Goal: Task Accomplishment & Management: Use online tool/utility

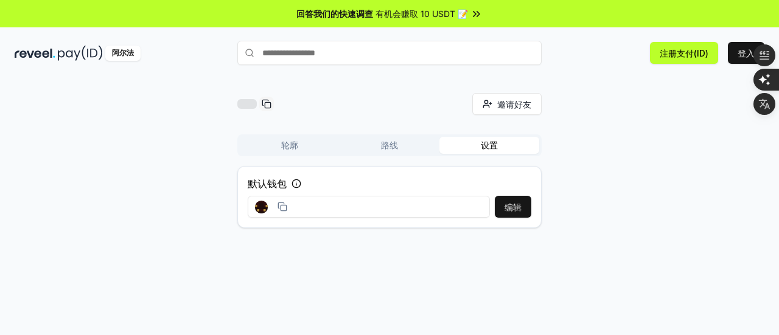
click at [293, 145] on font "轮廓" at bounding box center [289, 145] width 17 height 10
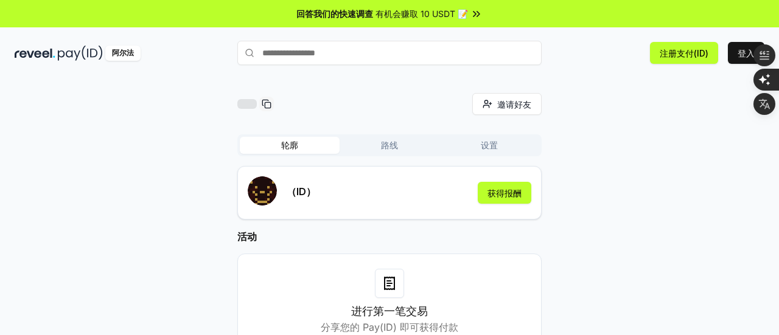
click at [518, 257] on div "进行第一笔交易 分享您的 Pay(ID) 即可获得付款" at bounding box center [389, 302] width 304 height 96
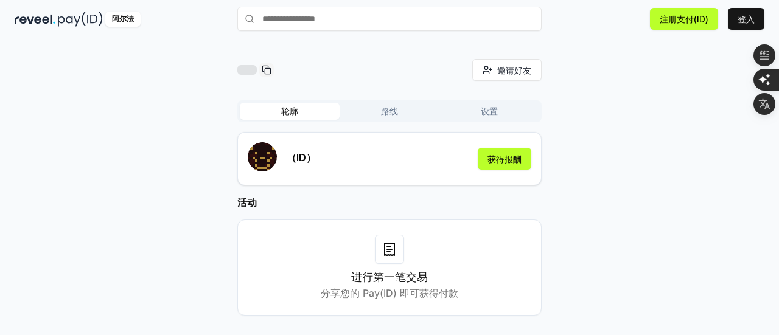
scroll to position [35, 0]
click at [496, 163] on font "获得报酬" at bounding box center [504, 158] width 34 height 13
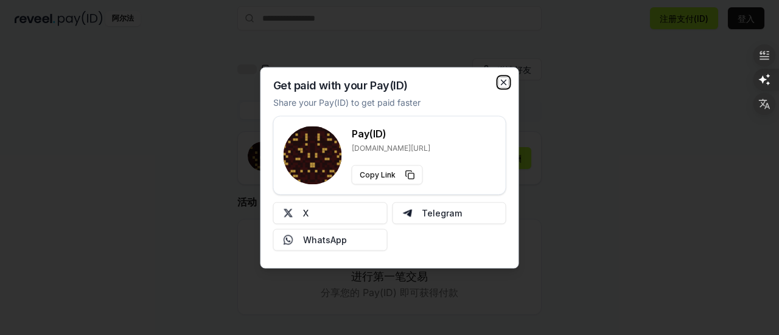
click at [503, 86] on icon "button" at bounding box center [504, 82] width 10 height 10
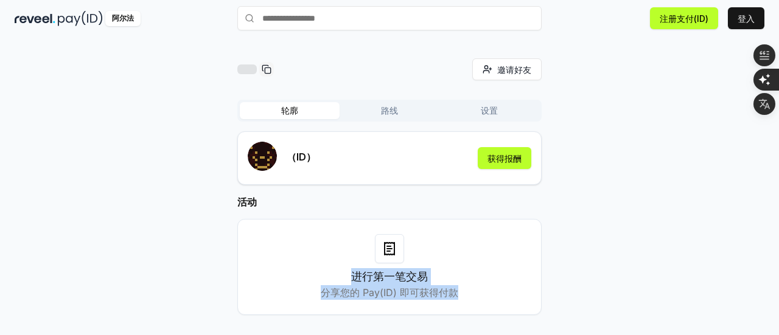
drag, startPoint x: 386, startPoint y: 265, endPoint x: 543, endPoint y: 246, distance: 158.6
click at [543, 246] on div "邀请好友 邀请 轮廓 路线 设置 （ID） 获得报酬 活动 进行第一笔交易 分享您的 Pay(ID) 即可获得付款" at bounding box center [390, 196] width 750 height 276
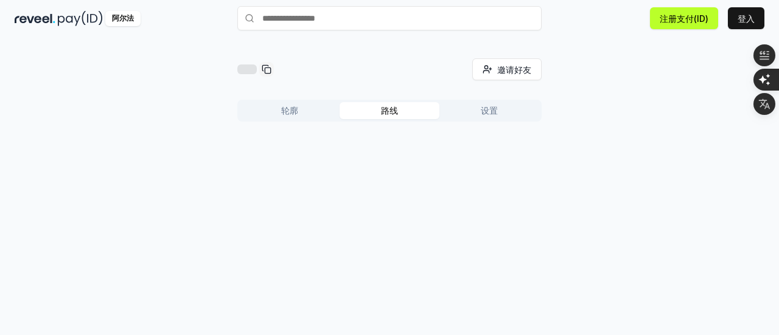
click at [386, 110] on font "路线" at bounding box center [389, 110] width 17 height 10
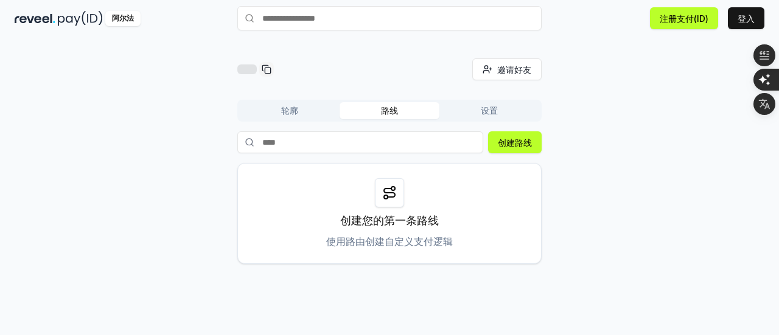
click at [595, 156] on div "邀请好友 邀请 轮廓 路线 设置 创建路线 创建您的第一条路线 使用路由创建自定义支付逻辑" at bounding box center [390, 161] width 750 height 206
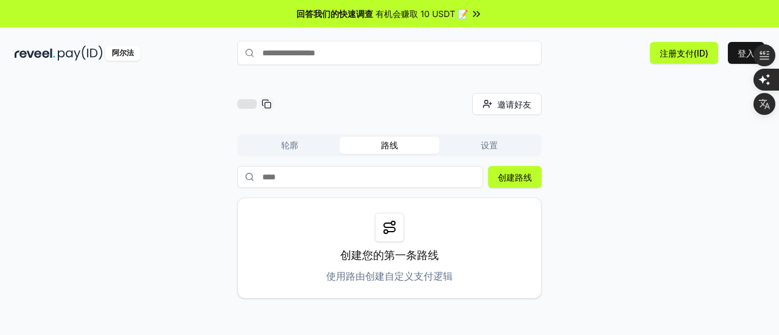
click at [341, 50] on input "text" at bounding box center [389, 53] width 304 height 24
click at [515, 177] on font "创建路线" at bounding box center [515, 177] width 34 height 10
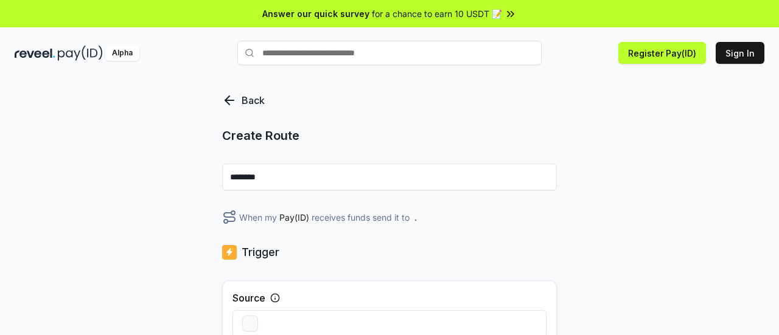
click at [316, 176] on input "********" at bounding box center [389, 177] width 335 height 27
type input "*"
type input "*****"
click at [619, 189] on div "Back Create Route ***** When my Pay(ID) receives funds send it to . Trigger Sou…" at bounding box center [389, 219] width 779 height 301
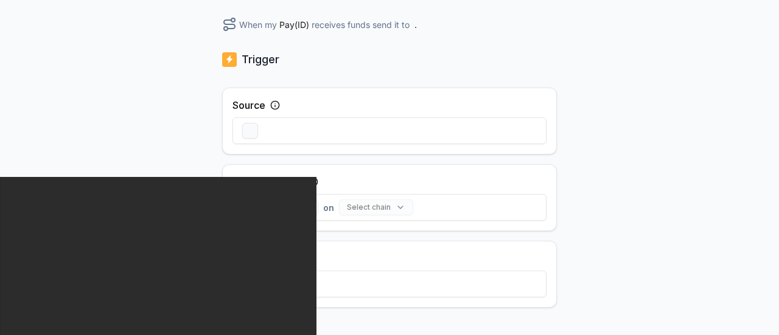
scroll to position [195, 0]
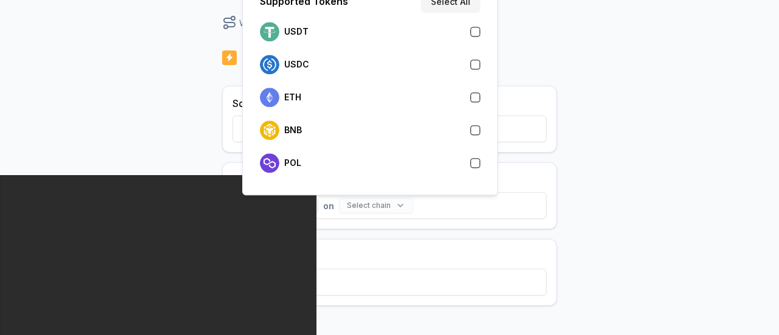
click at [299, 201] on button "Select token" at bounding box center [280, 206] width 76 height 16
click at [384, 30] on div "USDT" at bounding box center [370, 31] width 220 height 19
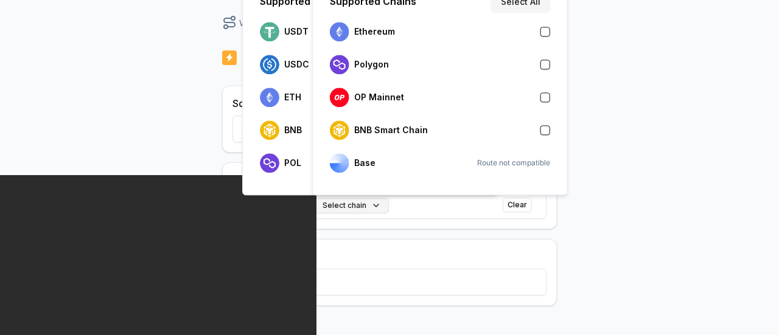
click at [372, 204] on button "Select chain" at bounding box center [352, 206] width 74 height 16
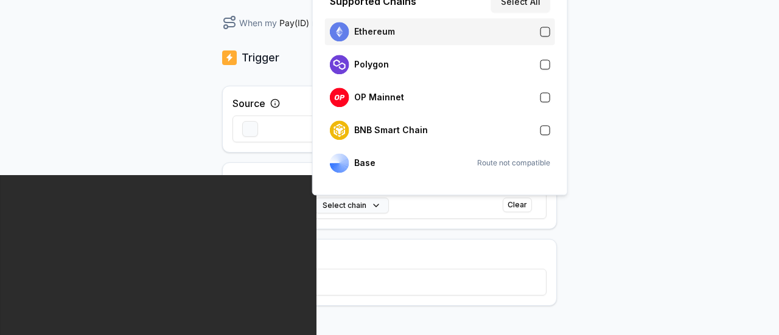
click at [536, 33] on div "Ethereum" at bounding box center [440, 31] width 220 height 19
click at [616, 116] on div "Back Create Route ***** When my Pay(ID) receives USDT on Ethereum send it to . …" at bounding box center [389, 24] width 779 height 301
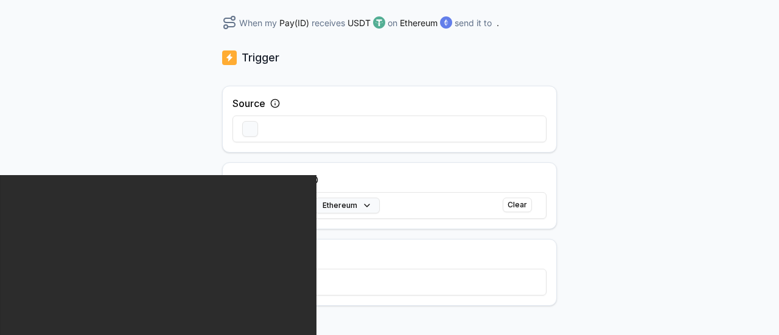
click at [600, 204] on body "Answer our quick survey for a chance to earn 10 USDT 📝 Alpha Register Pay(ID) S…" at bounding box center [389, 167] width 779 height 335
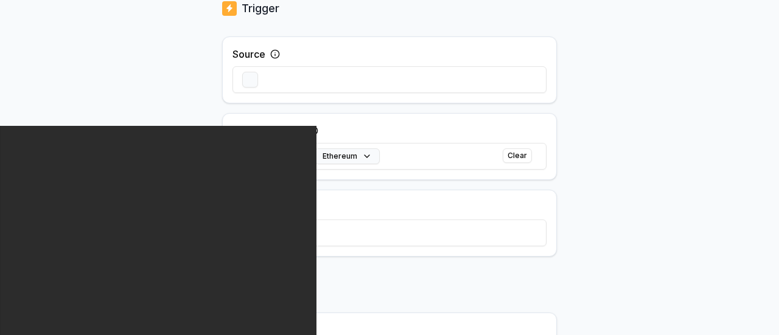
scroll to position [268, 0]
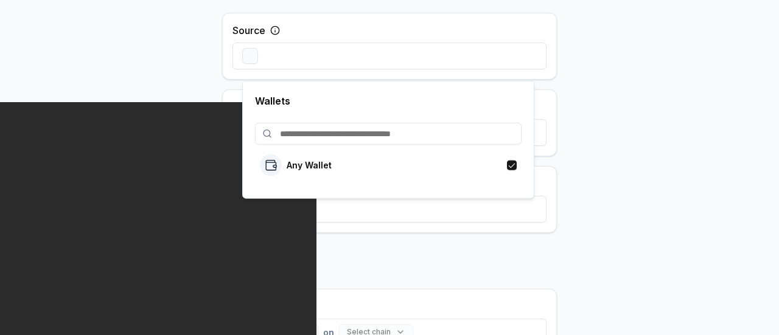
click at [297, 209] on button "Any Wallet" at bounding box center [276, 209] width 68 height 16
click at [354, 127] on input at bounding box center [388, 134] width 266 height 22
click at [625, 140] on body "Answer our quick survey for a chance to earn 10 USDT 📝 Alpha Register Pay(ID) S…" at bounding box center [389, 167] width 779 height 335
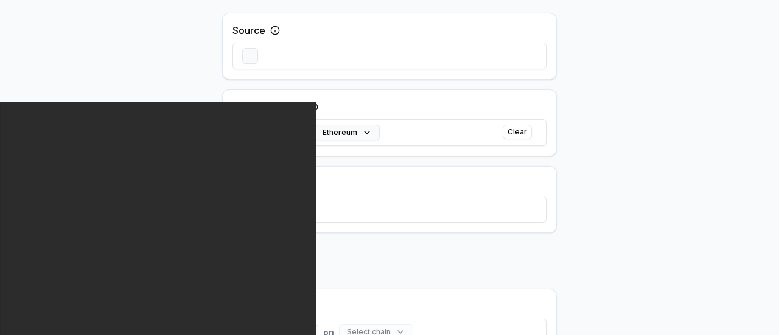
click at [370, 98] on div "Incoming Funds USDT on Ethereum Clear" at bounding box center [389, 122] width 335 height 67
drag, startPoint x: 363, startPoint y: 206, endPoint x: 316, endPoint y: 182, distance: 52.0
click at [316, 182] on div "From Any Wallet" at bounding box center [389, 199] width 335 height 67
click at [297, 207] on button "Any Wallet" at bounding box center [276, 209] width 68 height 16
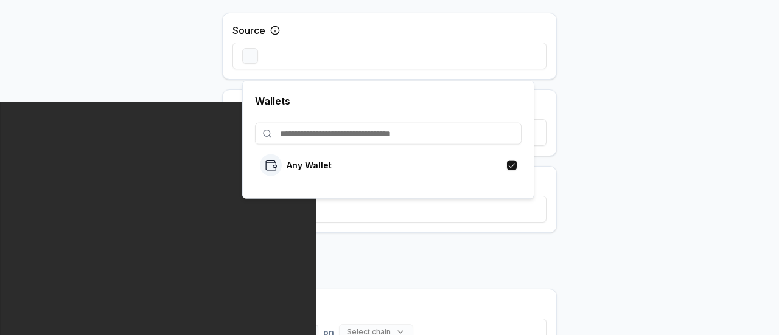
click at [343, 134] on input at bounding box center [388, 134] width 266 height 22
paste input "**********"
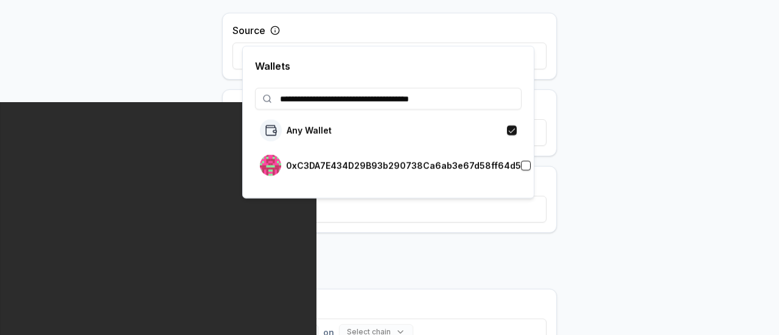
type input "**********"
click at [521, 162] on button "button" at bounding box center [526, 166] width 10 height 10
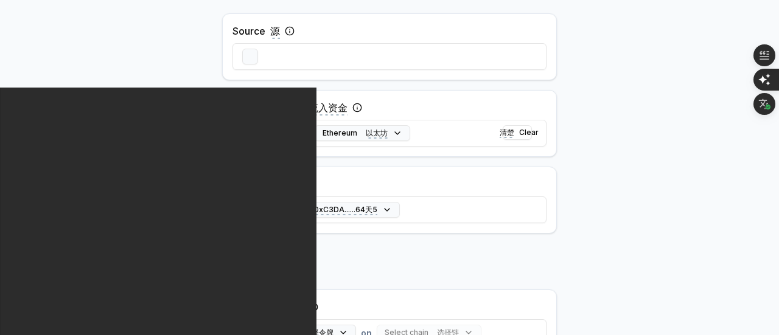
click at [279, 183] on icon at bounding box center [281, 184] width 10 height 10
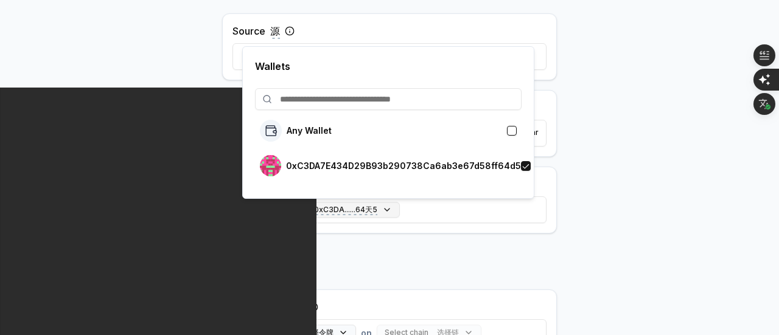
click at [386, 210] on button "0xC3DA...64d5 0xC3DA......64天5" at bounding box center [321, 210] width 158 height 16
click at [514, 129] on button "button" at bounding box center [512, 131] width 10 height 10
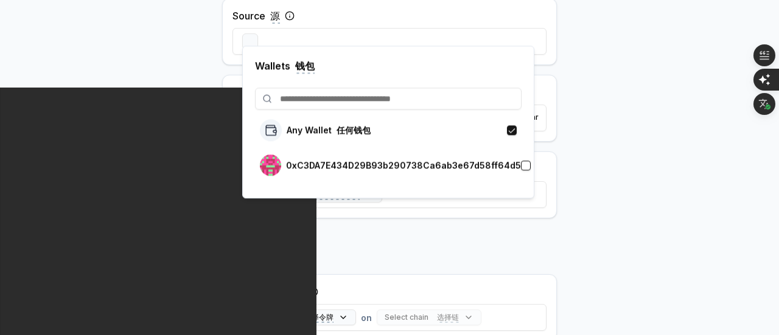
scroll to position [268, 0]
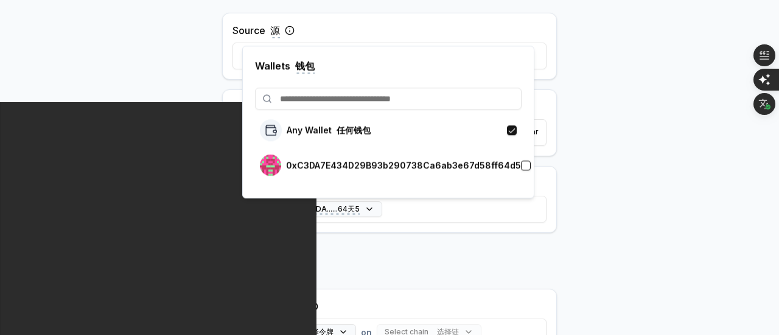
click at [584, 176] on body "Answer our quick survey for a chance to earn 10 USDT 📝 Alpha Register Pay(ID) S…" at bounding box center [389, 167] width 779 height 335
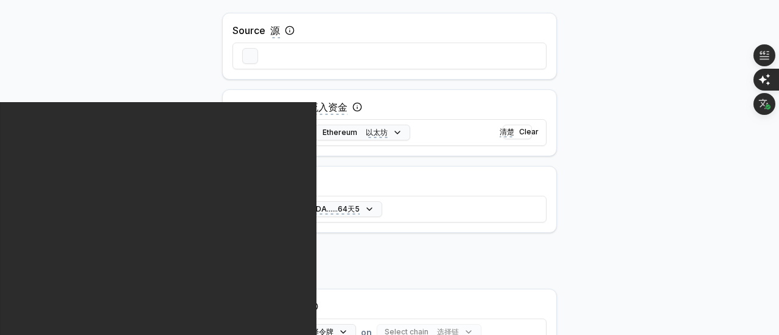
click at [486, 268] on div "Back Create Route ***** When my Pay(ID) receives USDT on Ethereum send it to . …" at bounding box center [389, 170] width 335 height 691
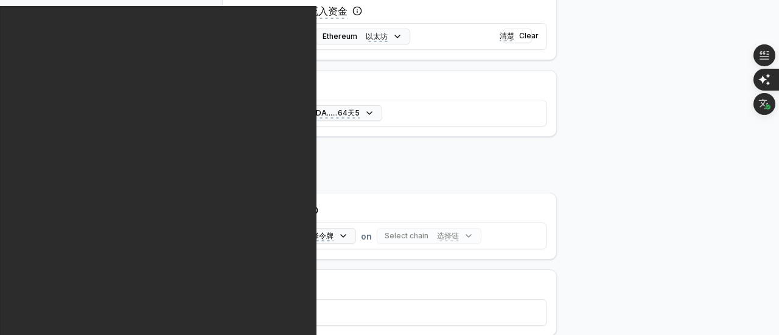
scroll to position [365, 0]
click at [465, 233] on div "Select chain 选择链" at bounding box center [429, 235] width 105 height 16
click at [464, 231] on div "Select chain 选择链" at bounding box center [429, 235] width 105 height 16
click at [416, 232] on div "Select chain 选择链" at bounding box center [429, 235] width 105 height 16
click at [364, 235] on span "on" at bounding box center [366, 235] width 11 height 13
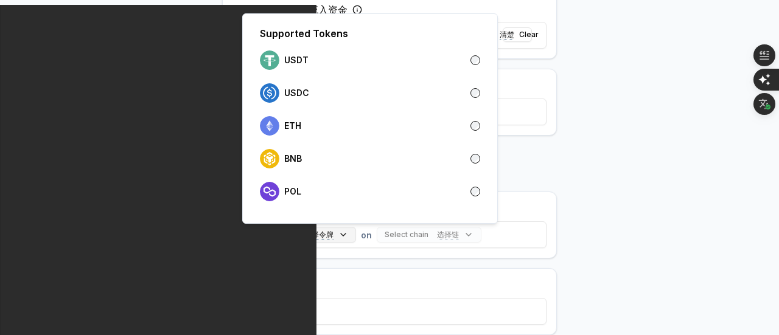
click at [345, 231] on button "Select token 选择令牌" at bounding box center [299, 235] width 114 height 16
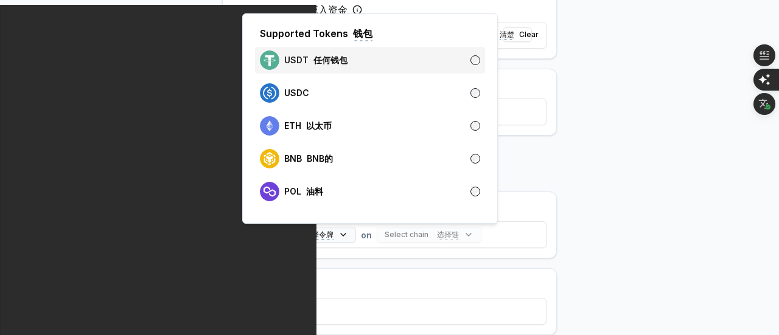
click at [376, 61] on div "USDT 任何钱包" at bounding box center [370, 59] width 220 height 19
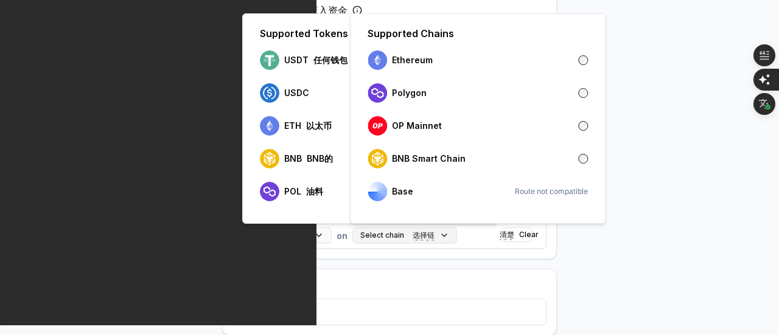
click at [414, 233] on span "选择链" at bounding box center [423, 236] width 22 height 10
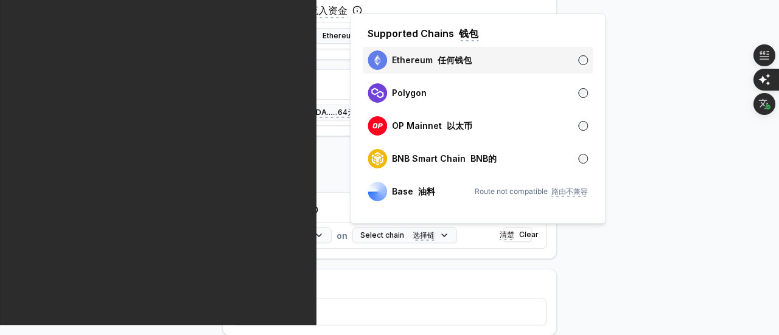
click at [488, 63] on div "Ethereum 任何钱包" at bounding box center [477, 59] width 220 height 19
click at [513, 237] on span "清楚" at bounding box center [506, 235] width 15 height 10
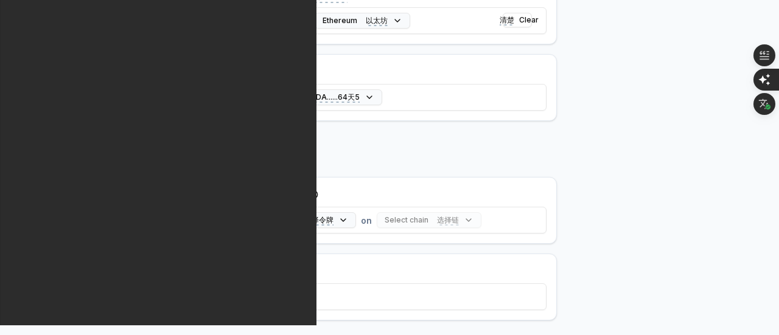
scroll to position [365, 0]
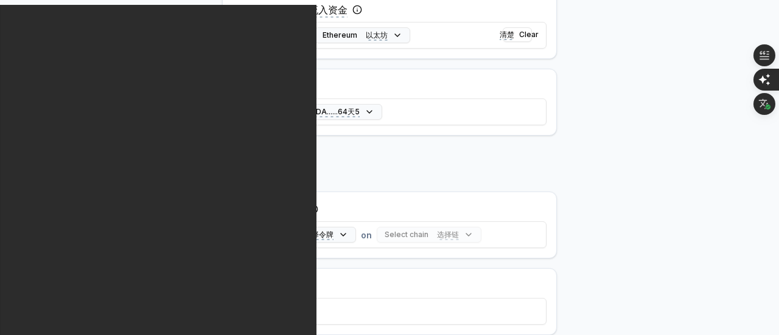
click at [562, 244] on body "Answer our quick survey for a chance to earn 10 USDT 📝 Alpha Register Pay(ID) S…" at bounding box center [389, 167] width 779 height 335
click at [524, 243] on div "Select token 选择令牌 on Select chain 选择链" at bounding box center [389, 234] width 314 height 35
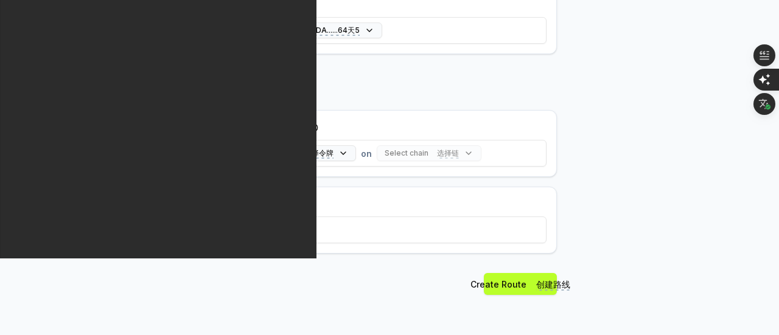
scroll to position [447, 0]
click at [270, 226] on button "0x" at bounding box center [262, 230] width 40 height 16
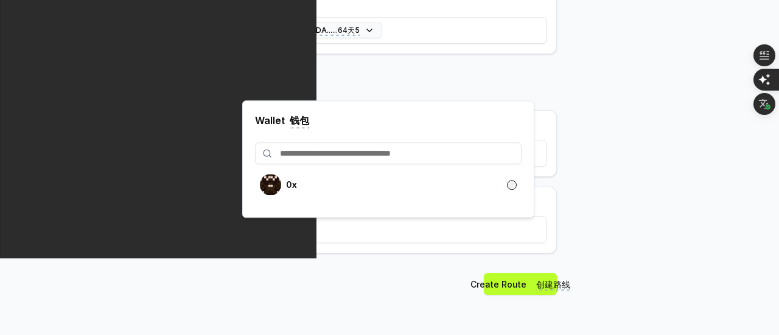
click at [343, 147] on input at bounding box center [388, 153] width 266 height 22
paste input "**********"
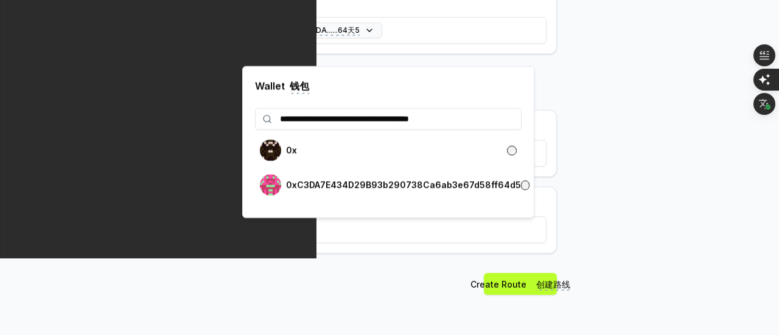
type input "**********"
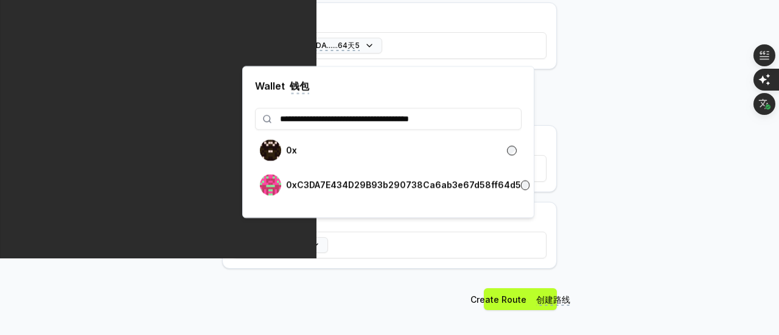
scroll to position [462, 0]
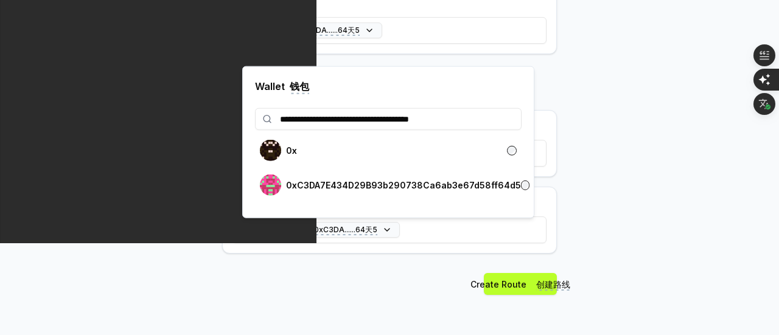
click at [565, 209] on body "**********" at bounding box center [389, 167] width 779 height 335
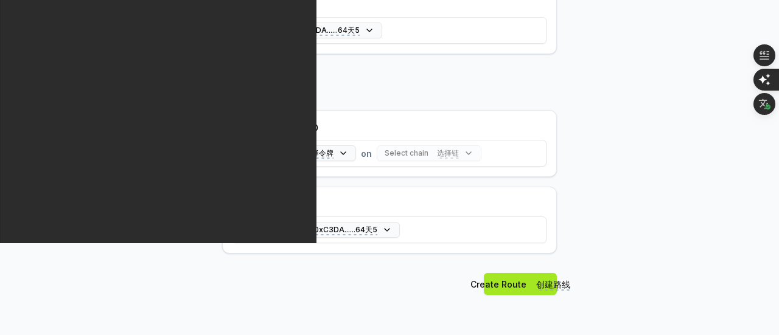
click at [552, 279] on span "创建路线" at bounding box center [553, 285] width 34 height 12
click at [593, 192] on body "Answer our quick survey for a chance to earn 10 USDT 📝 Alpha Register Pay(ID) S…" at bounding box center [389, 167] width 779 height 335
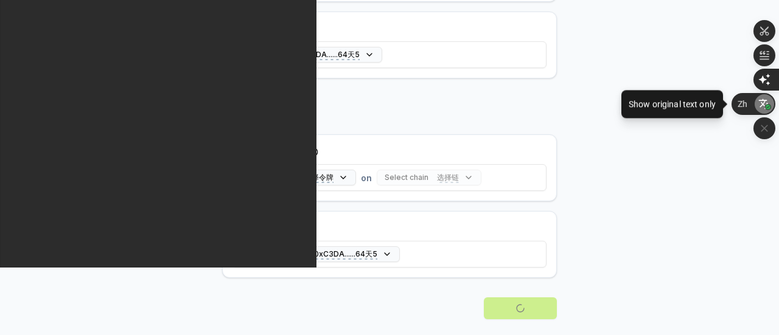
click at [757, 106] on div "button" at bounding box center [763, 103] width 19 height 19
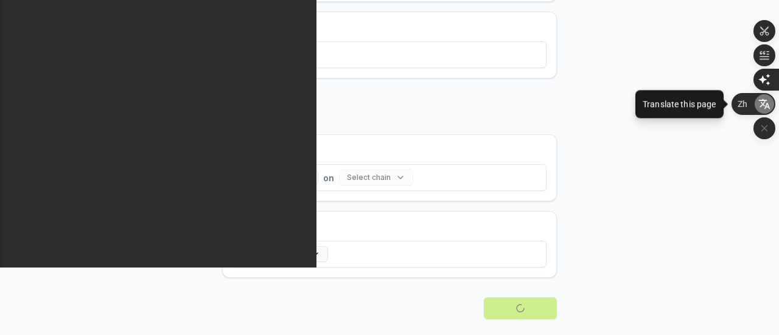
click at [757, 106] on div "button" at bounding box center [763, 103] width 19 height 19
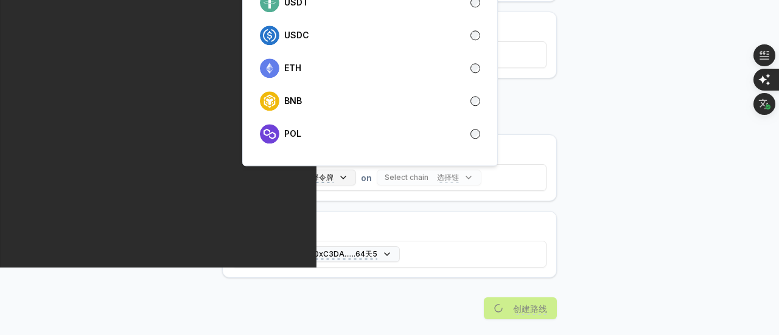
click at [341, 175] on button "Select token 选择令牌" at bounding box center [299, 178] width 114 height 16
click at [475, 9] on div "USDT" at bounding box center [370, 2] width 220 height 19
click at [346, 176] on div "USDT 选择令牌 on Select chain 选择链" at bounding box center [349, 178] width 215 height 16
click at [315, 175] on button "USDT 选择令牌" at bounding box center [286, 178] width 89 height 16
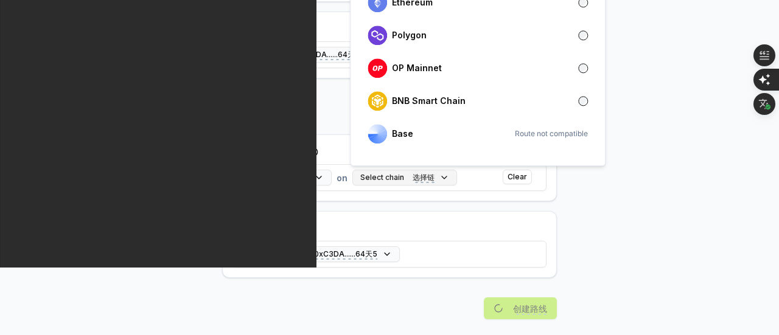
click at [420, 175] on span "选择链" at bounding box center [423, 178] width 22 height 10
click at [558, 11] on div "Ethereum" at bounding box center [477, 2] width 220 height 19
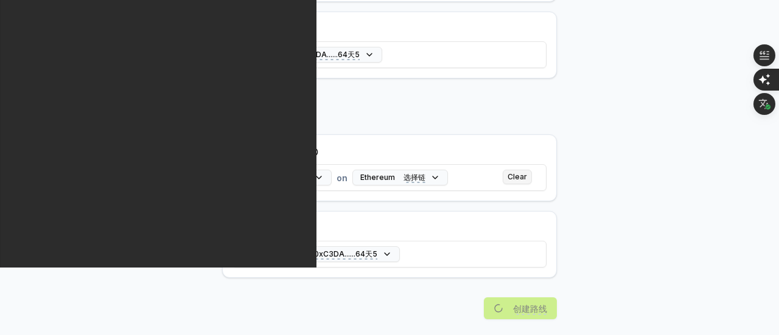
drag, startPoint x: 551, startPoint y: 192, endPoint x: 523, endPoint y: 176, distance: 32.4
click at [523, 176] on div "Swap to 交换到 USDT 选择令牌 on Ethereum 选择链 Clear" at bounding box center [389, 167] width 335 height 67
click at [523, 176] on button "Clear" at bounding box center [517, 177] width 29 height 15
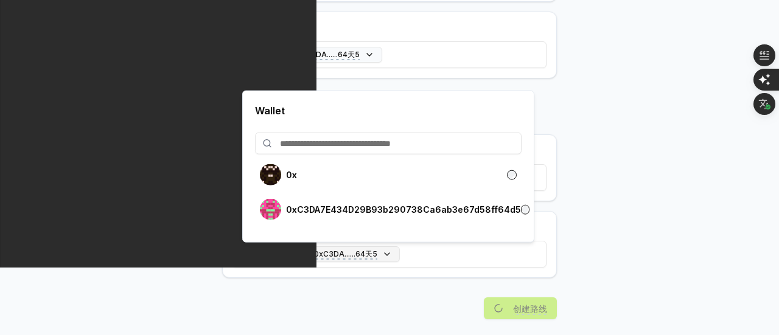
click at [384, 257] on button "0xC3DA...64d5 0xC3DA......64天5" at bounding box center [321, 254] width 158 height 16
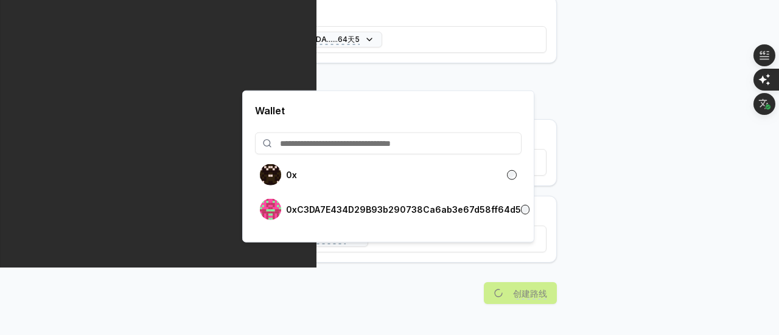
scroll to position [422, 0]
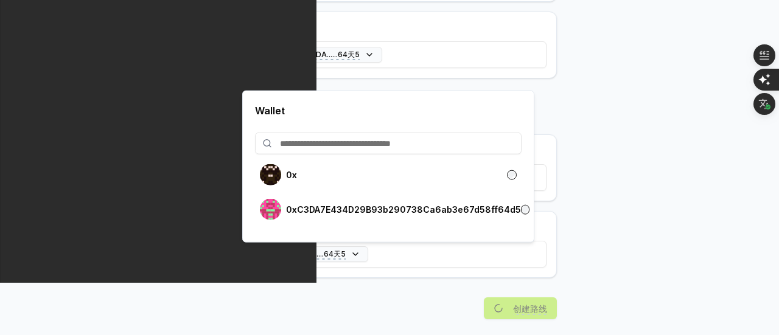
click at [580, 237] on body "Answer our quick survey for a chance to earn 10 USDT 📝 Alpha Register Pay(ID) S…" at bounding box center [389, 167] width 779 height 335
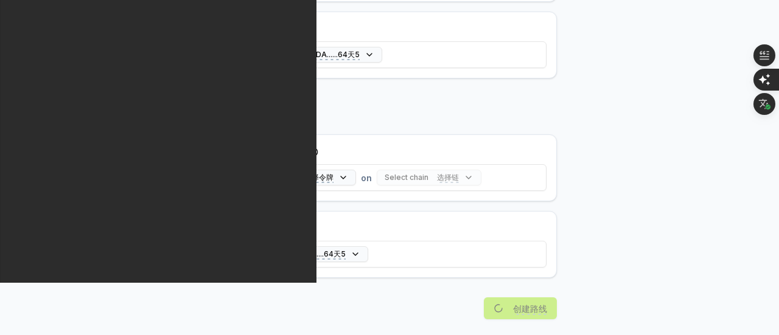
click at [521, 310] on div "创建路线" at bounding box center [389, 329] width 335 height 64
click at [584, 256] on body "Answer our quick survey for a chance to earn 10 USDT 📝 Alpha Register Pay(ID) S…" at bounding box center [389, 167] width 779 height 335
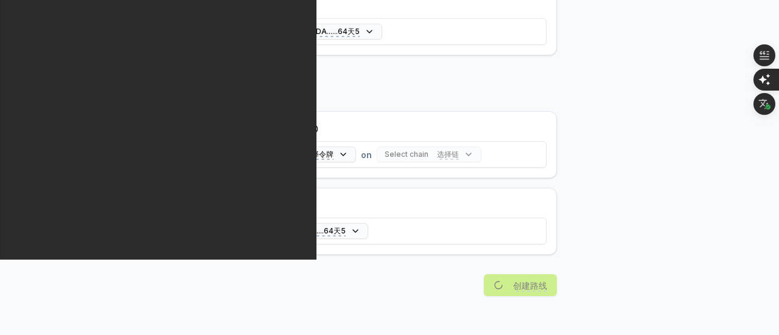
scroll to position [447, 0]
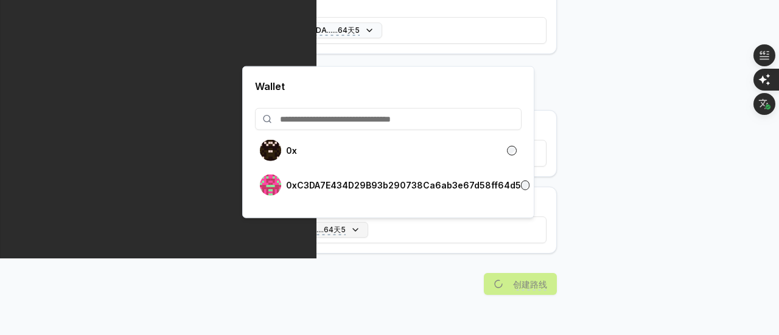
click at [355, 224] on button "0x...0x 0xC3DA......64天5" at bounding box center [305, 230] width 126 height 16
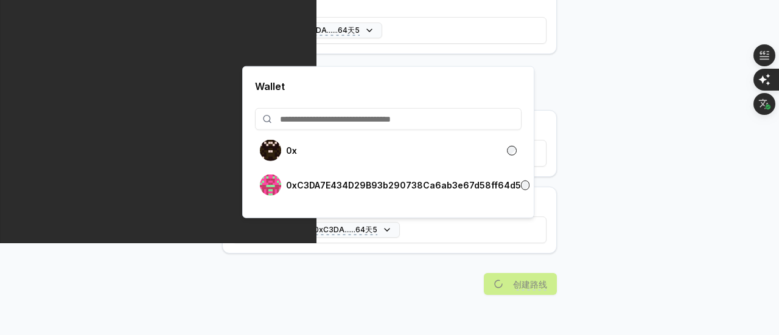
click at [595, 191] on body "Answer our quick survey for a chance to earn 10 USDT 📝 Alpha Register Pay(ID) S…" at bounding box center [389, 167] width 779 height 335
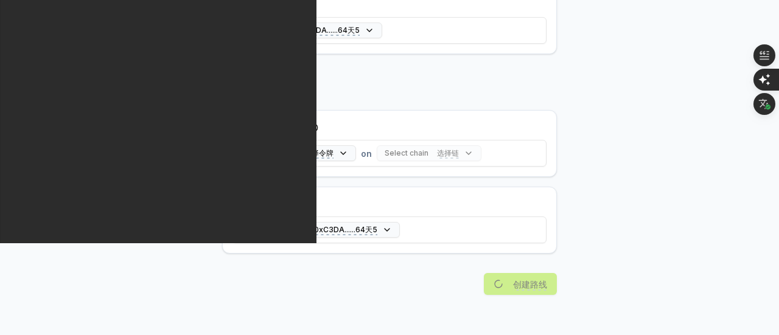
click at [588, 186] on body "Answer our quick survey for a chance to earn 10 USDT 📝 Alpha Register Pay(ID) S…" at bounding box center [389, 167] width 779 height 335
click at [640, 155] on body "Answer our quick survey for a chance to earn 10 USDT 📝 Alpha Register Pay(ID) S…" at bounding box center [389, 167] width 779 height 335
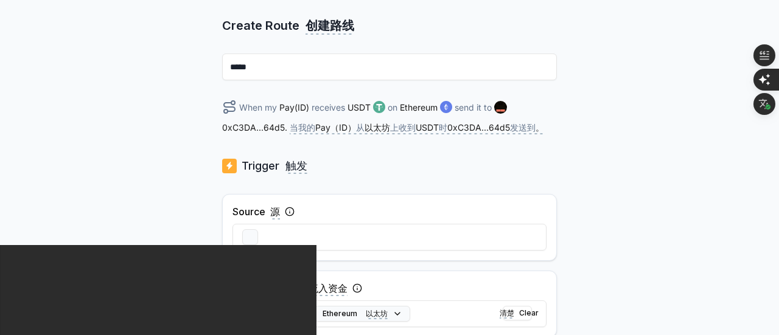
scroll to position [0, 0]
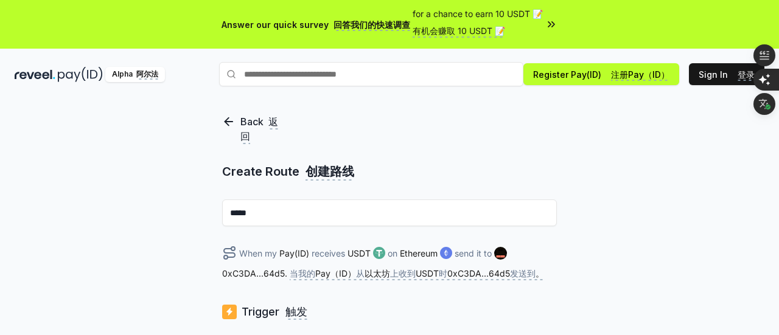
click at [492, 23] on span "for a chance to earn 10 USDT 📝 有机会赚取 10 USDT 📝" at bounding box center [477, 24] width 130 height 34
click at [624, 169] on div "Back 返回 Create Route 创建路线 ***** When my Pay(ID) receives USDT on Ethereum send …" at bounding box center [389, 240] width 779 height 301
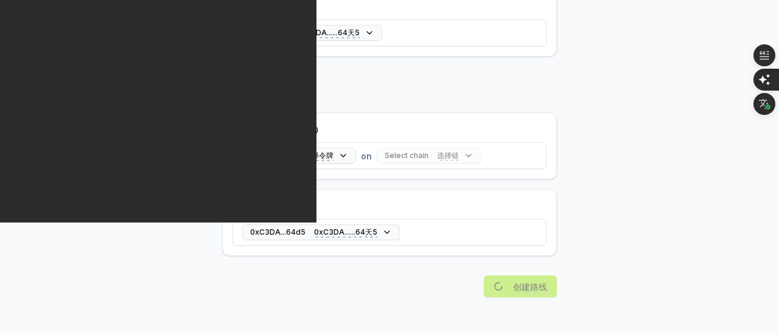
scroll to position [506, 0]
